Goal: Transaction & Acquisition: Obtain resource

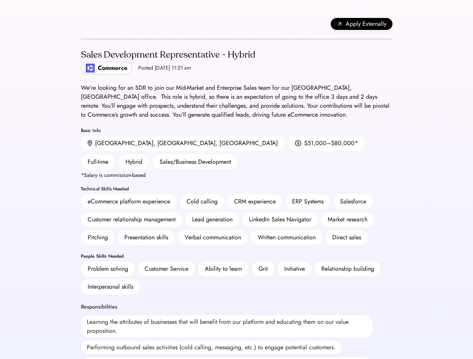
click at [236, 197] on div "CRM experience" at bounding box center [255, 201] width 42 height 9
click at [237, 197] on div "CRM experience" at bounding box center [255, 201] width 42 height 9
click at [237, 24] on div "Apply Externally" at bounding box center [236, 24] width 311 height 30
click at [84, 24] on div "Apply Externally" at bounding box center [236, 24] width 311 height 30
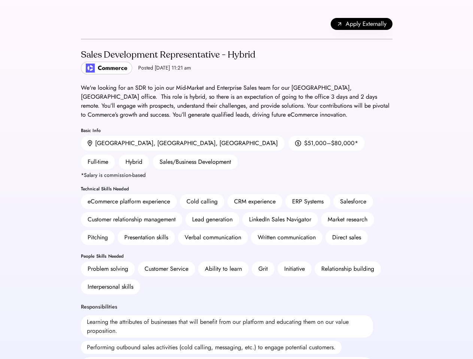
click at [361, 24] on span "Apply Externally" at bounding box center [366, 23] width 41 height 9
click at [237, 212] on div "Lead generation" at bounding box center [212, 219] width 54 height 15
click at [237, 61] on h2 "Sales Development Representative - Hybrid" at bounding box center [168, 54] width 174 height 13
click at [167, 61] on h2 "Sales Development Representative - Hybrid" at bounding box center [168, 54] width 174 height 13
